Goal: Information Seeking & Learning: Find specific page/section

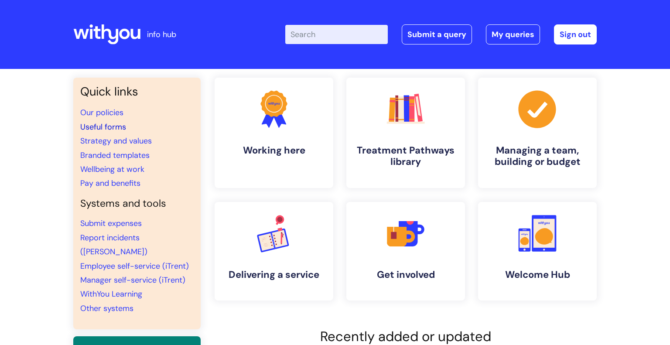
click at [113, 128] on link "Useful forms" at bounding box center [103, 127] width 46 height 10
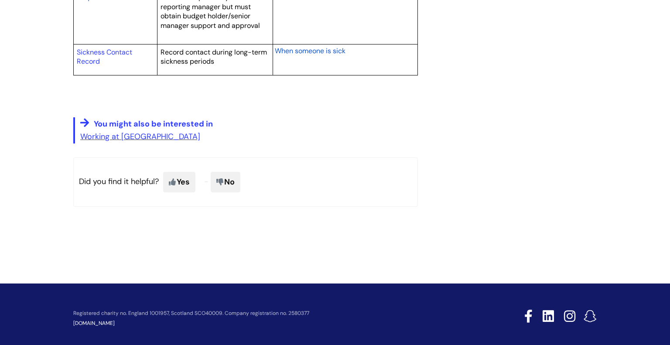
scroll to position [1665, 0]
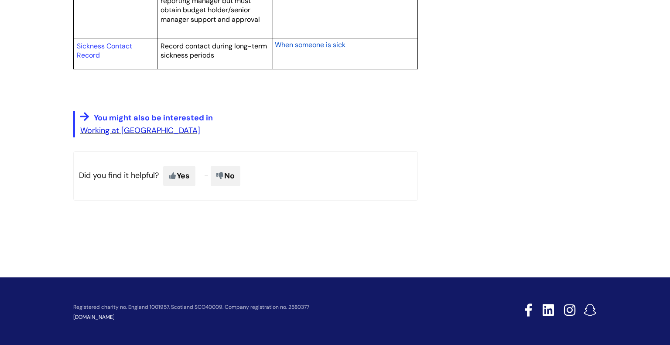
click at [127, 129] on link "Working at WithYou" at bounding box center [140, 130] width 120 height 10
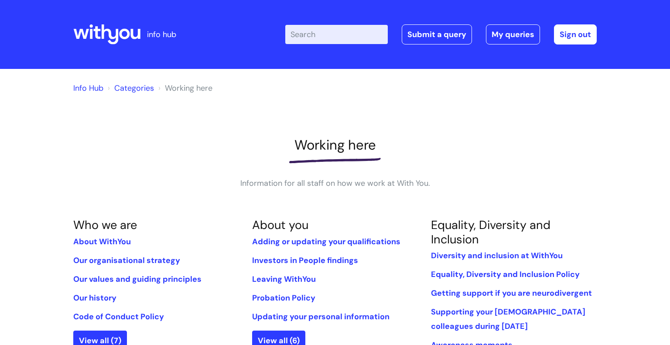
click at [301, 37] on input "Enter your search term here..." at bounding box center [336, 34] width 103 height 19
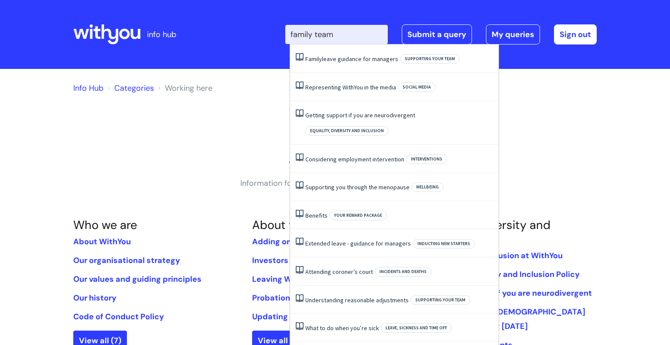
type input "family team"
click button "Search" at bounding box center [0, 0] width 0 height 0
